Goal: Task Accomplishment & Management: Manage account settings

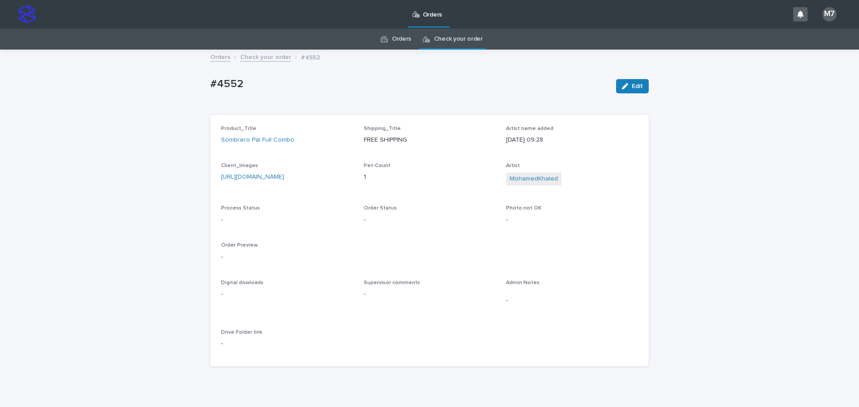
click at [236, 83] on p "#4552" at bounding box center [409, 84] width 398 height 13
copy div "#4552 Edit Sorry, there was an error saving your record. Please try again. Plea…"
click at [224, 87] on p "#4552" at bounding box center [409, 84] width 398 height 13
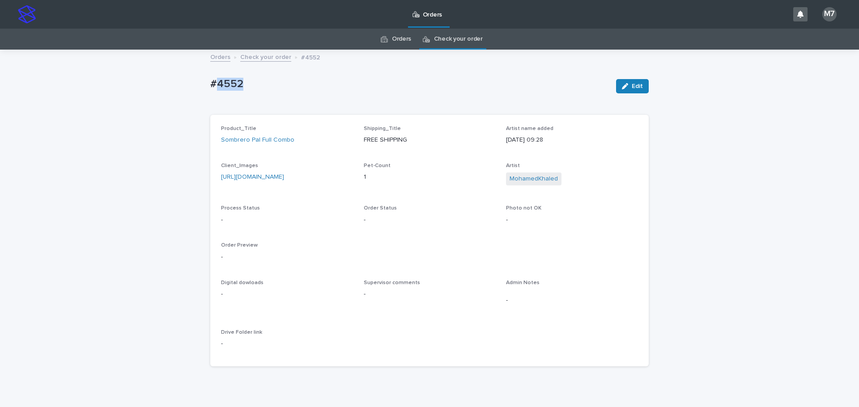
click at [224, 87] on p "#4552" at bounding box center [409, 84] width 398 height 13
click at [237, 81] on p "#4552" at bounding box center [409, 84] width 398 height 13
drag, startPoint x: 237, startPoint y: 81, endPoint x: 207, endPoint y: 81, distance: 30.4
click at [210, 81] on p "#4552" at bounding box center [409, 84] width 398 height 13
copy p "#4552"
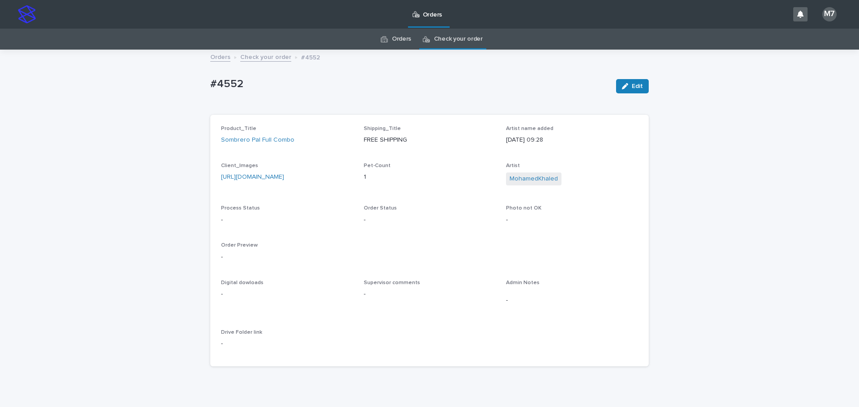
drag, startPoint x: 41, startPoint y: 156, endPoint x: 168, endPoint y: 189, distance: 131.4
click at [41, 155] on div "Loading... Saving… Loading... Saving… #4552 Edit #4552 Edit Sorry, there was an…" at bounding box center [429, 235] width 859 height 368
drag, startPoint x: 212, startPoint y: 136, endPoint x: 293, endPoint y: 146, distance: 81.1
click at [293, 146] on div "Product_Title Sombrero Pal Full Combo Shipping_Title FREE SHIPPING Artist name …" at bounding box center [429, 241] width 438 height 252
copy link "Sombrero Pal Full Combo"
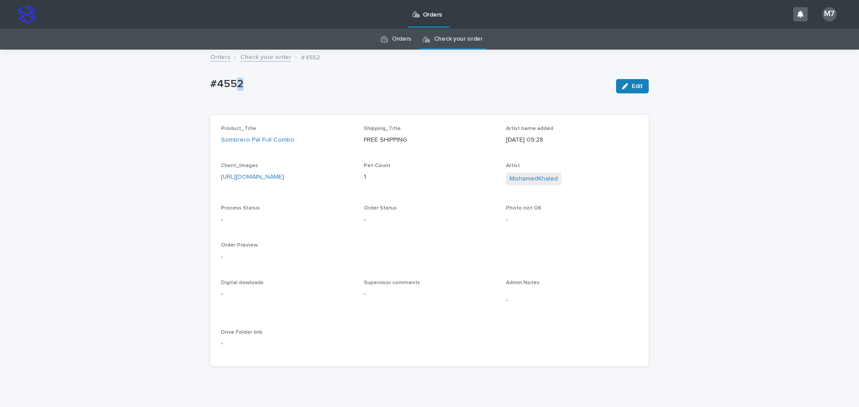
click at [237, 81] on p "#4552" at bounding box center [409, 84] width 398 height 13
click at [227, 82] on p "#4552" at bounding box center [409, 84] width 398 height 13
click at [234, 82] on p "#4552" at bounding box center [409, 84] width 398 height 13
drag, startPoint x: 235, startPoint y: 83, endPoint x: 209, endPoint y: 83, distance: 26.4
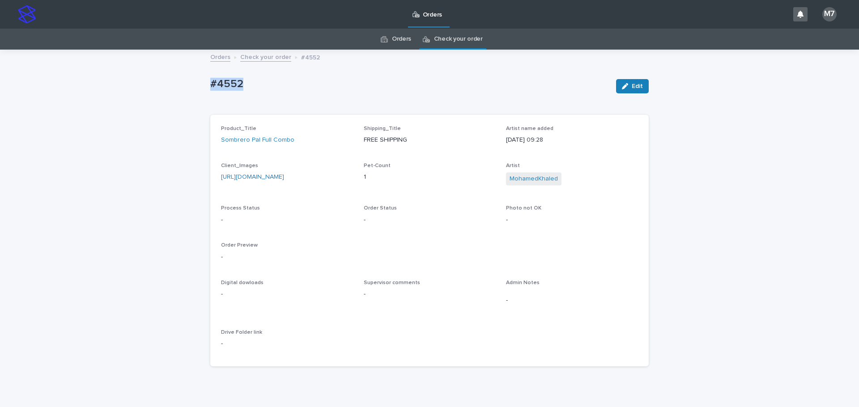
click at [210, 83] on p "#4552" at bounding box center [409, 84] width 398 height 13
copy p "#4552"
click at [284, 178] on link "[URL][DOMAIN_NAME]" at bounding box center [252, 177] width 63 height 6
click at [390, 249] on p "Order Preview" at bounding box center [429, 245] width 417 height 6
click at [222, 81] on p "#4552" at bounding box center [409, 84] width 398 height 13
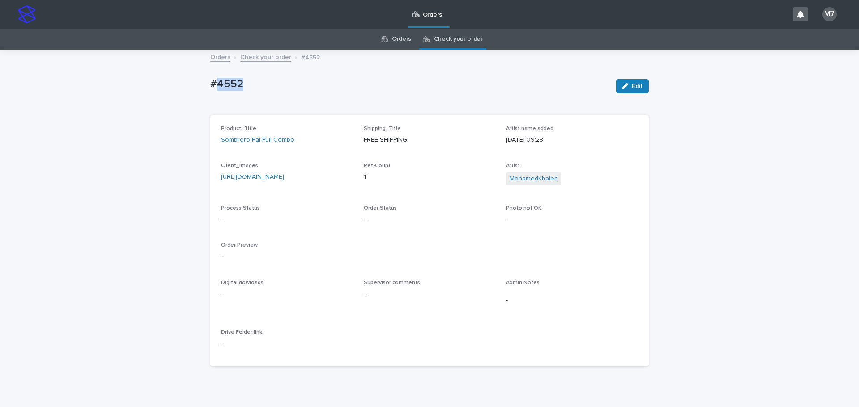
click at [222, 81] on p "#4552" at bounding box center [409, 84] width 398 height 13
copy div "#4552 Edit Sorry, there was an error saving your record. Please try again. Plea…"
click at [237, 88] on p "#4552" at bounding box center [409, 84] width 398 height 13
drag, startPoint x: 237, startPoint y: 82, endPoint x: 205, endPoint y: 84, distance: 32.3
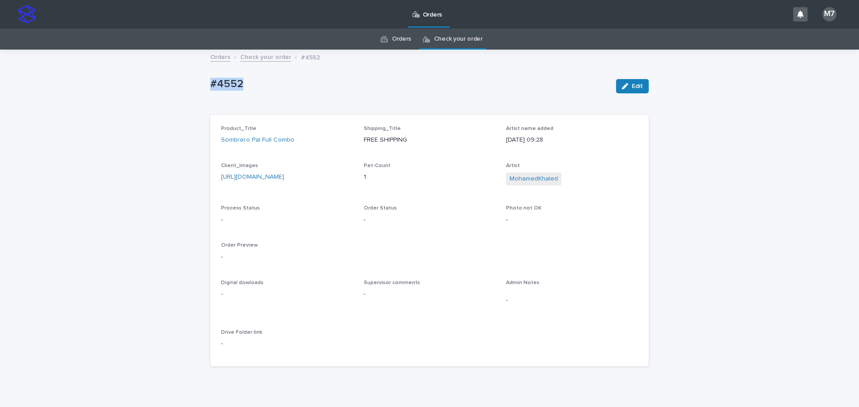
click at [206, 84] on div "Loading... Saving… Loading... Saving… #4552 Edit #4552 Edit Sorry, there was an…" at bounding box center [429, 224] width 447 height 346
copy p "#4552"
click at [625, 91] on button "Edit" at bounding box center [632, 86] width 33 height 14
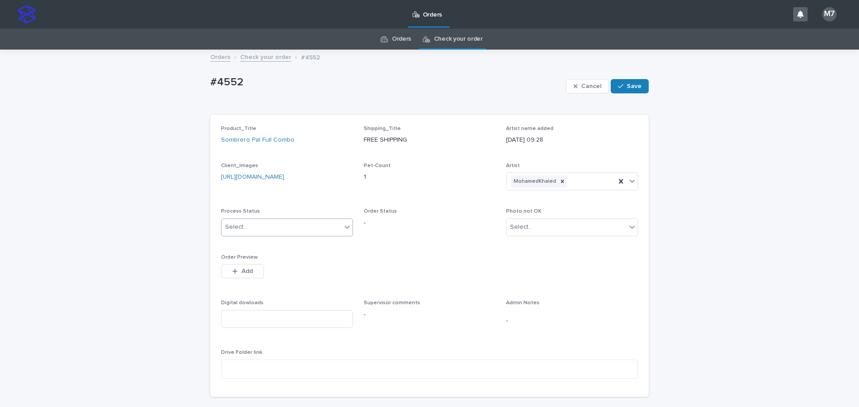
click at [312, 235] on div "Select..." at bounding box center [281, 227] width 120 height 15
click at [283, 265] on div "Uploaded" at bounding box center [283, 264] width 131 height 16
click at [228, 279] on button "Add" at bounding box center [242, 271] width 43 height 14
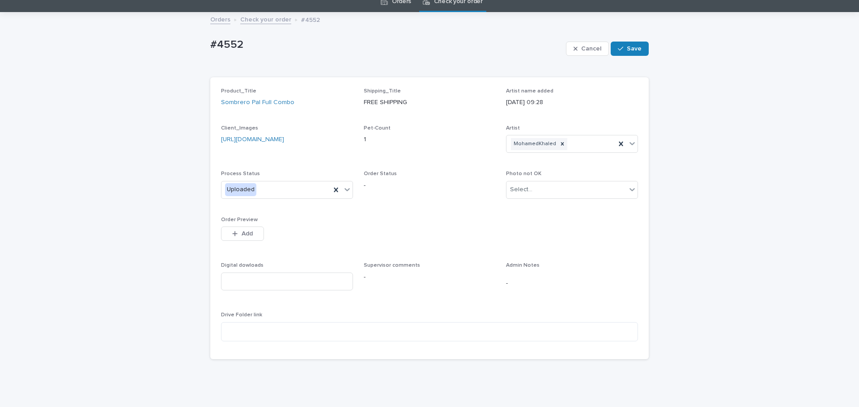
scroll to position [86, 0]
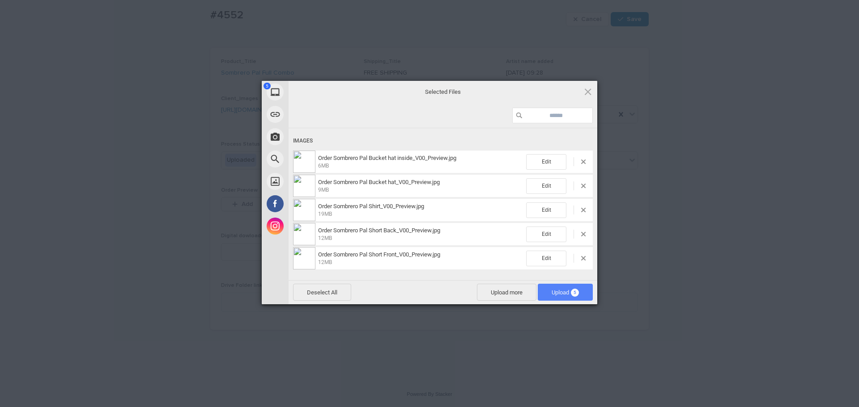
click at [561, 292] on span "Upload 5" at bounding box center [564, 292] width 27 height 7
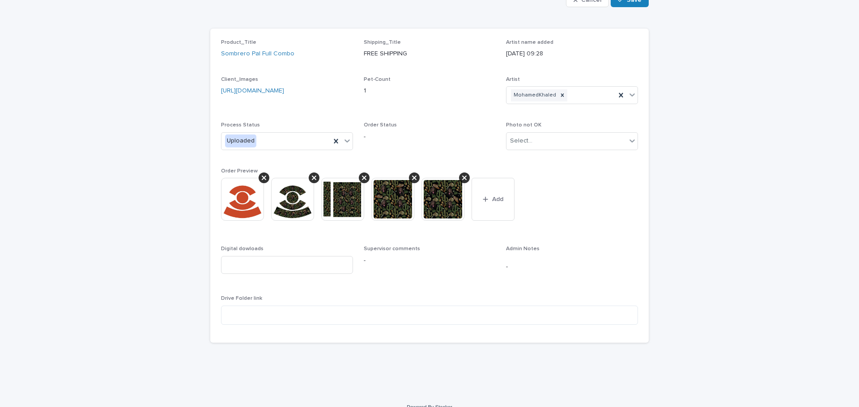
scroll to position [102, 0]
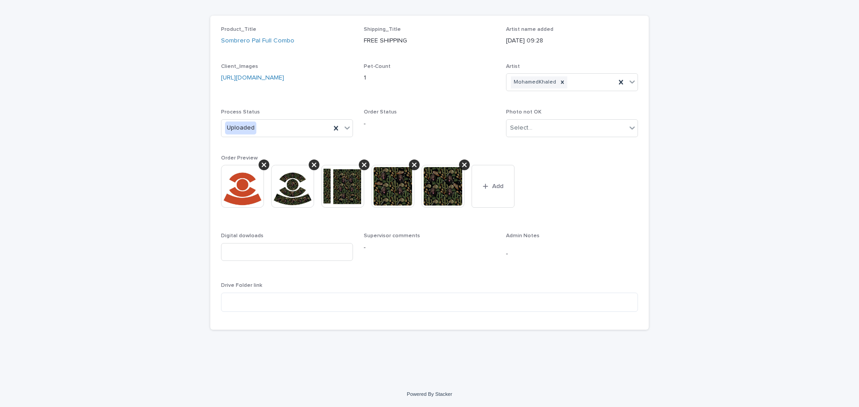
click at [286, 306] on div "Drive Folder link" at bounding box center [429, 301] width 417 height 36
click at [287, 312] on textarea at bounding box center [429, 302] width 417 height 19
paste textarea "**********"
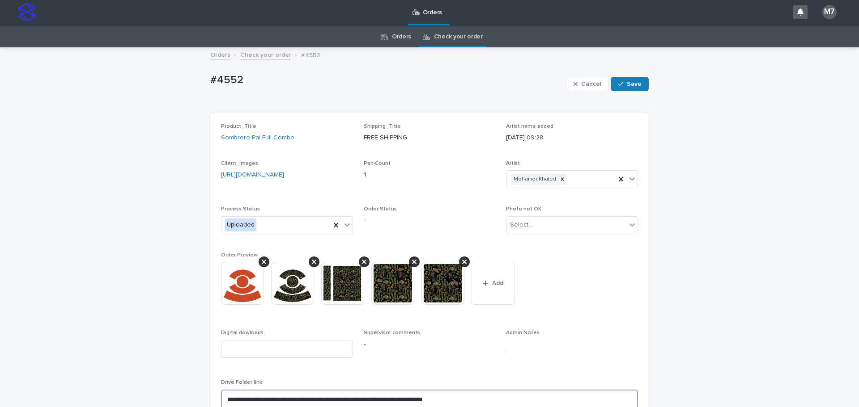
scroll to position [0, 0]
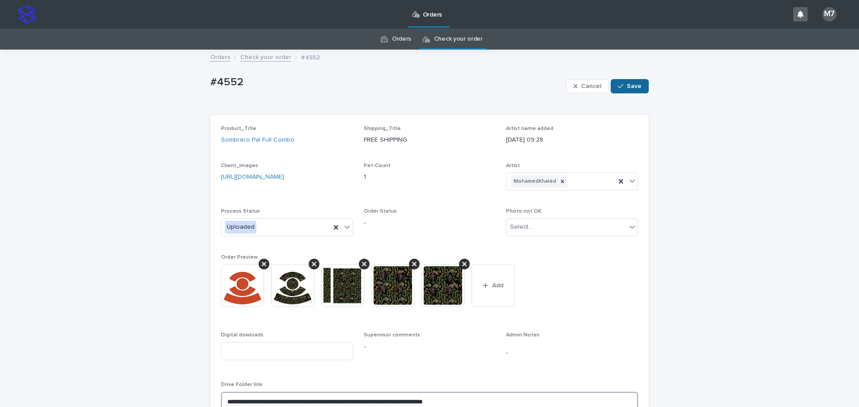
type textarea "**********"
click at [628, 85] on span "Save" at bounding box center [634, 86] width 15 height 6
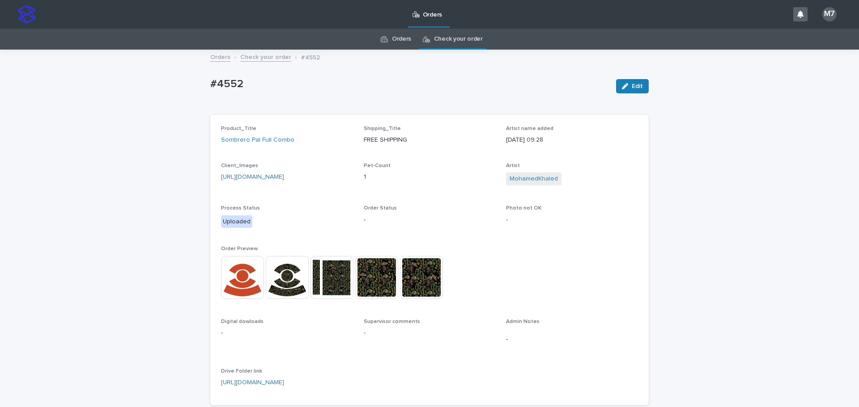
click at [270, 59] on link "Check your order" at bounding box center [265, 56] width 51 height 10
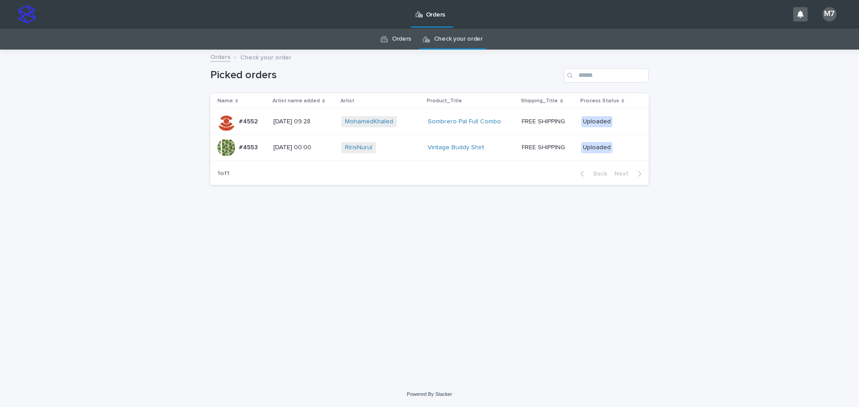
click at [238, 255] on div "Loading... Saving… Loading... Saving… Picked orders Name Artist name added Arti…" at bounding box center [429, 205] width 447 height 309
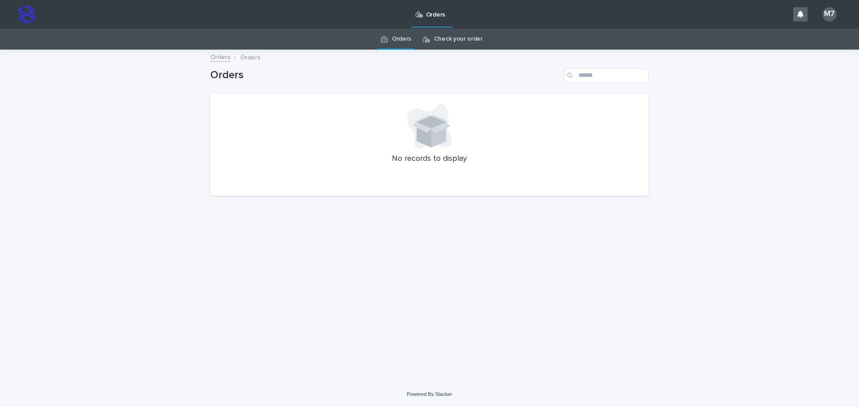
click at [458, 39] on link "Check your order" at bounding box center [458, 39] width 49 height 21
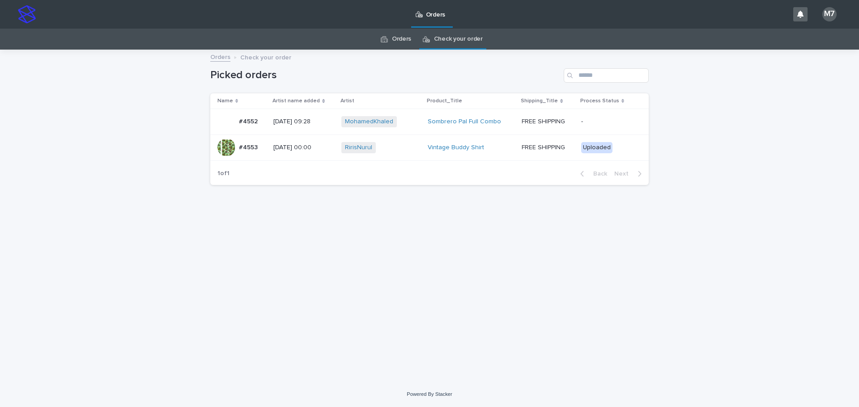
click at [400, 237] on div "Loading... Saving… Loading... Saving… Picked orders Name Artist name added Arti…" at bounding box center [429, 205] width 447 height 309
